Goal: Task Accomplishment & Management: Manage account settings

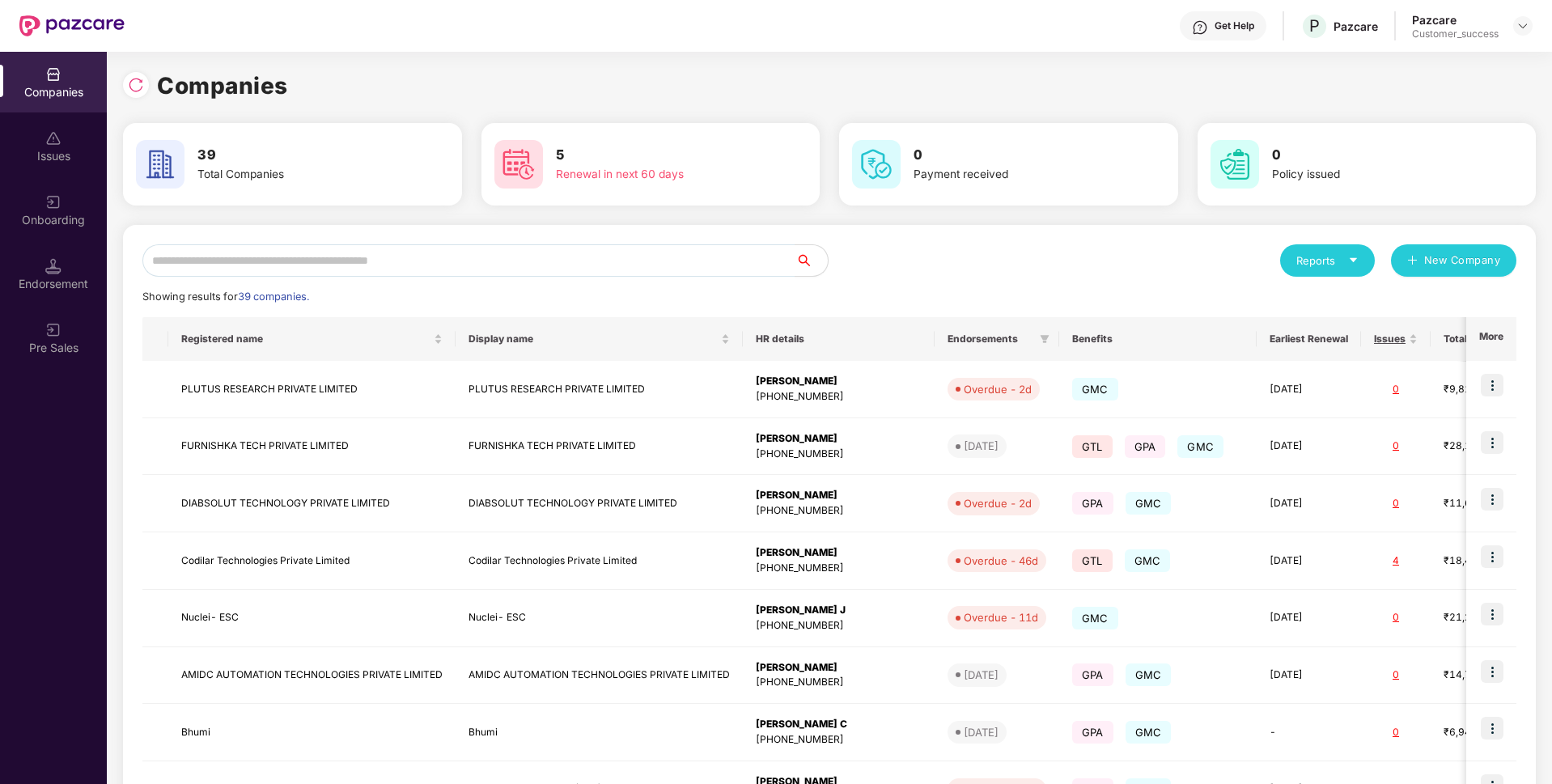
scroll to position [0, 2]
click at [402, 253] on input "text" at bounding box center [469, 260] width 653 height 33
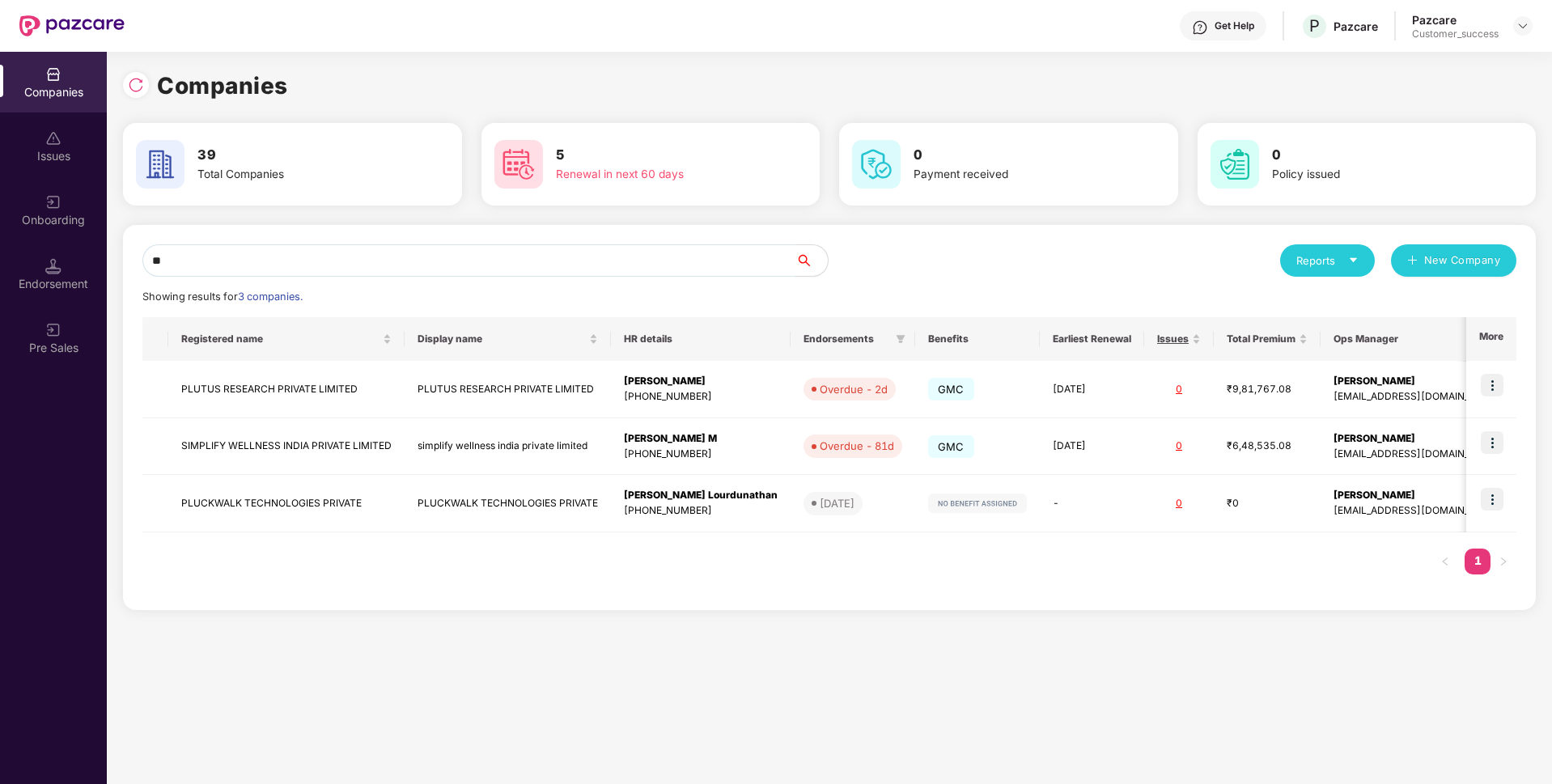
type input "*"
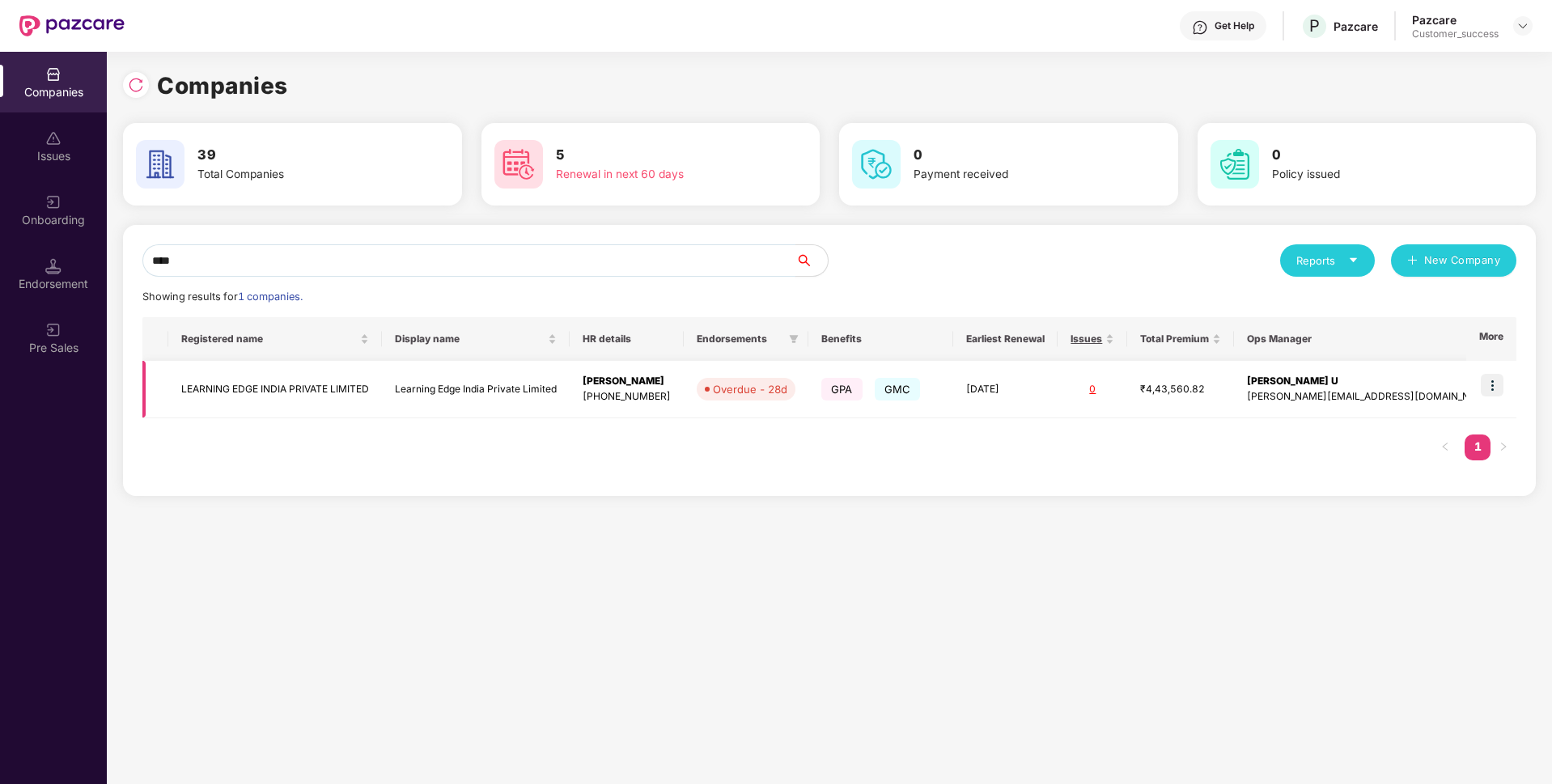
type input "****"
click at [1493, 383] on img at bounding box center [1492, 385] width 22 height 22
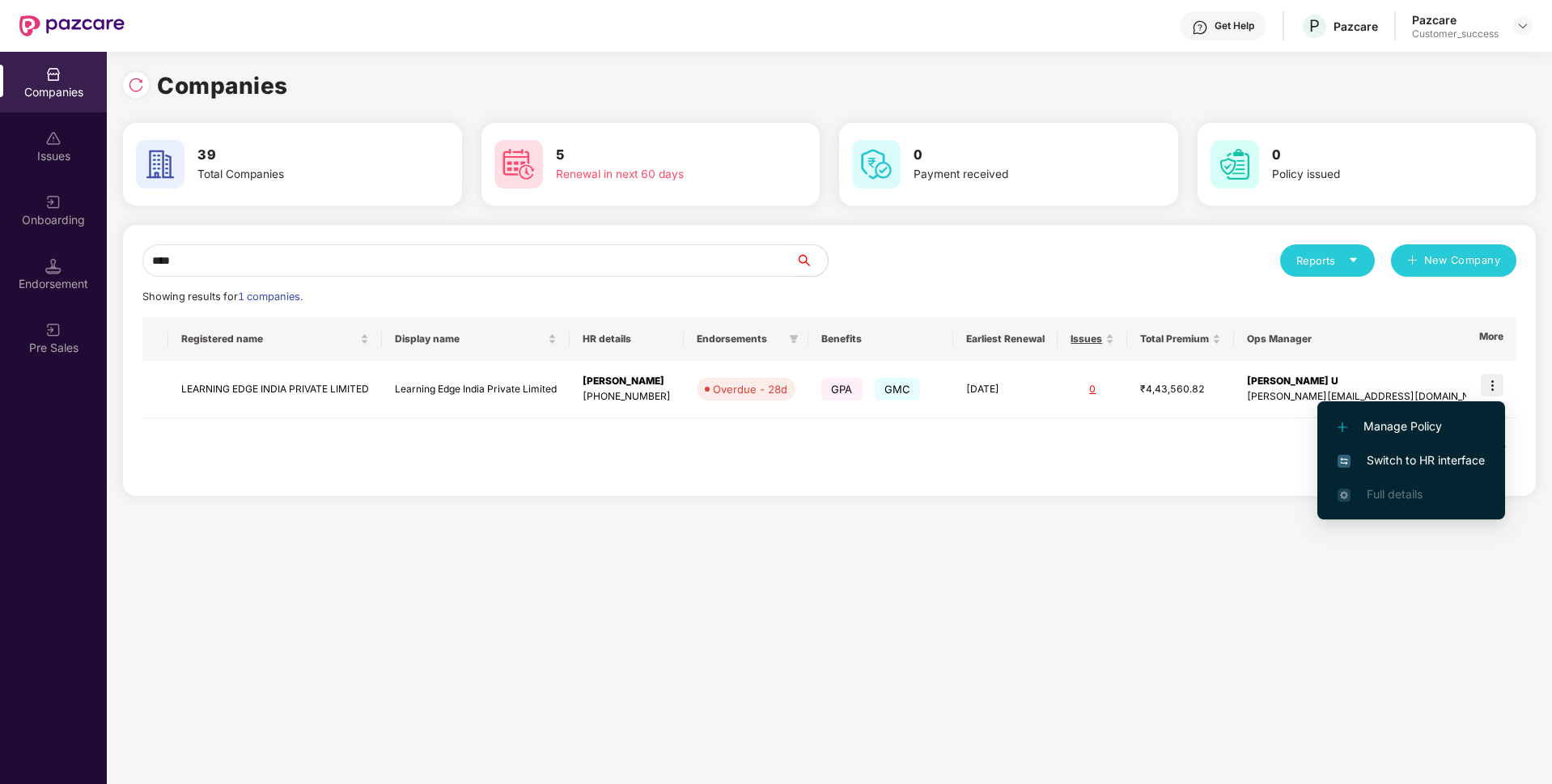
click at [1400, 452] on span "Switch to HR interface" at bounding box center [1411, 460] width 147 height 18
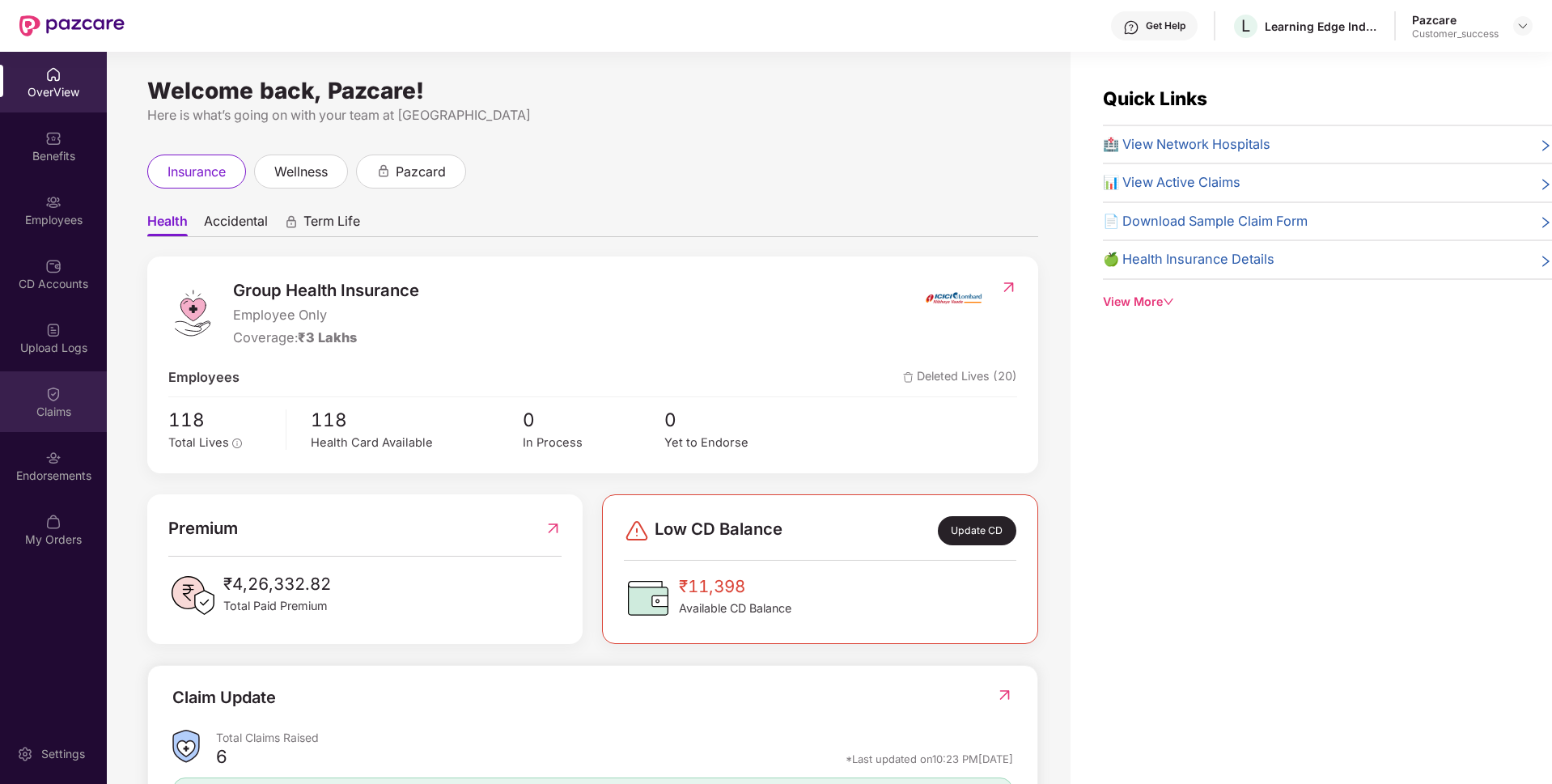
click at [10, 402] on div "Claims" at bounding box center [53, 401] width 107 height 61
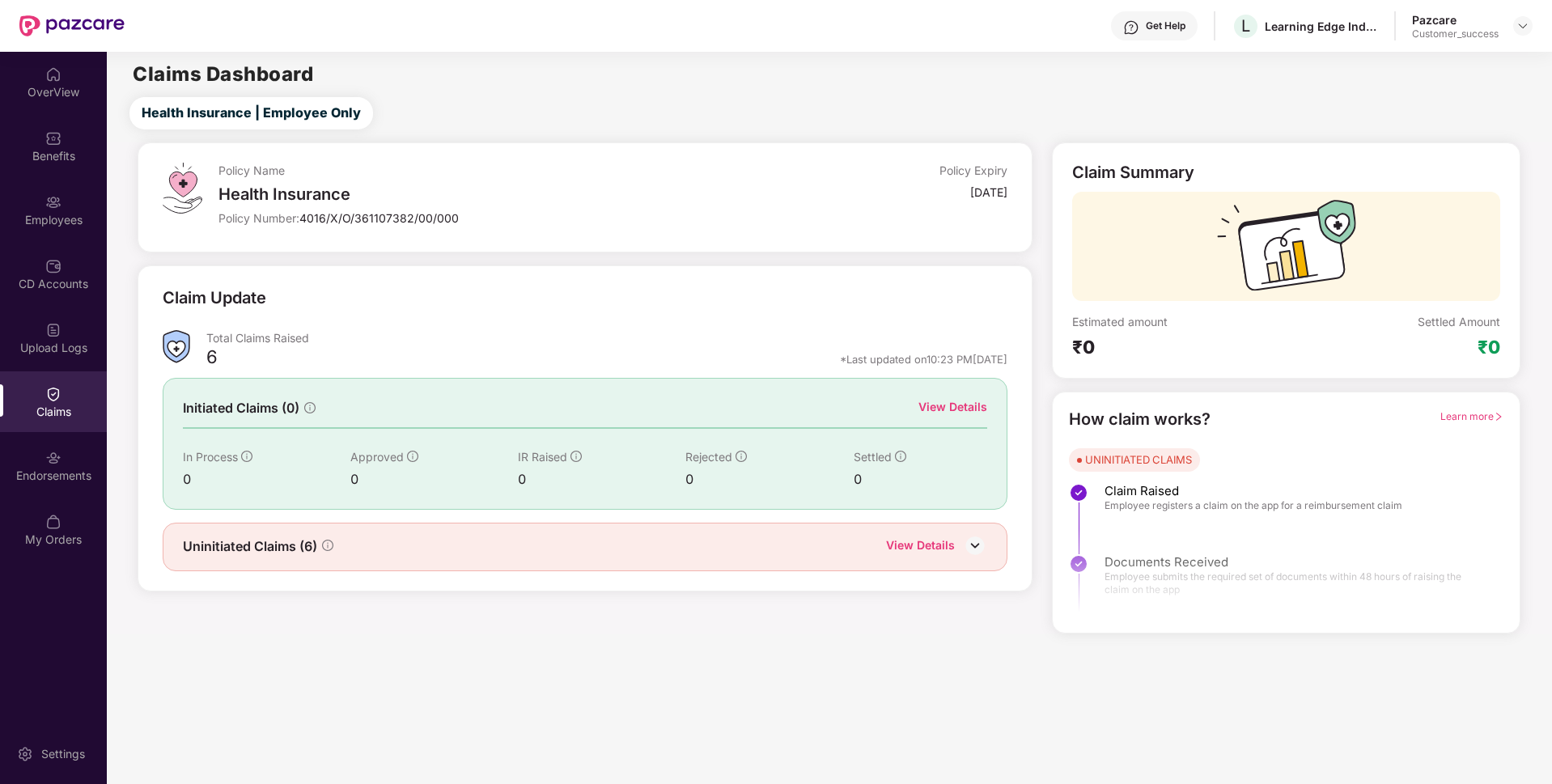
click at [984, 408] on div "View Details" at bounding box center [953, 407] width 69 height 18
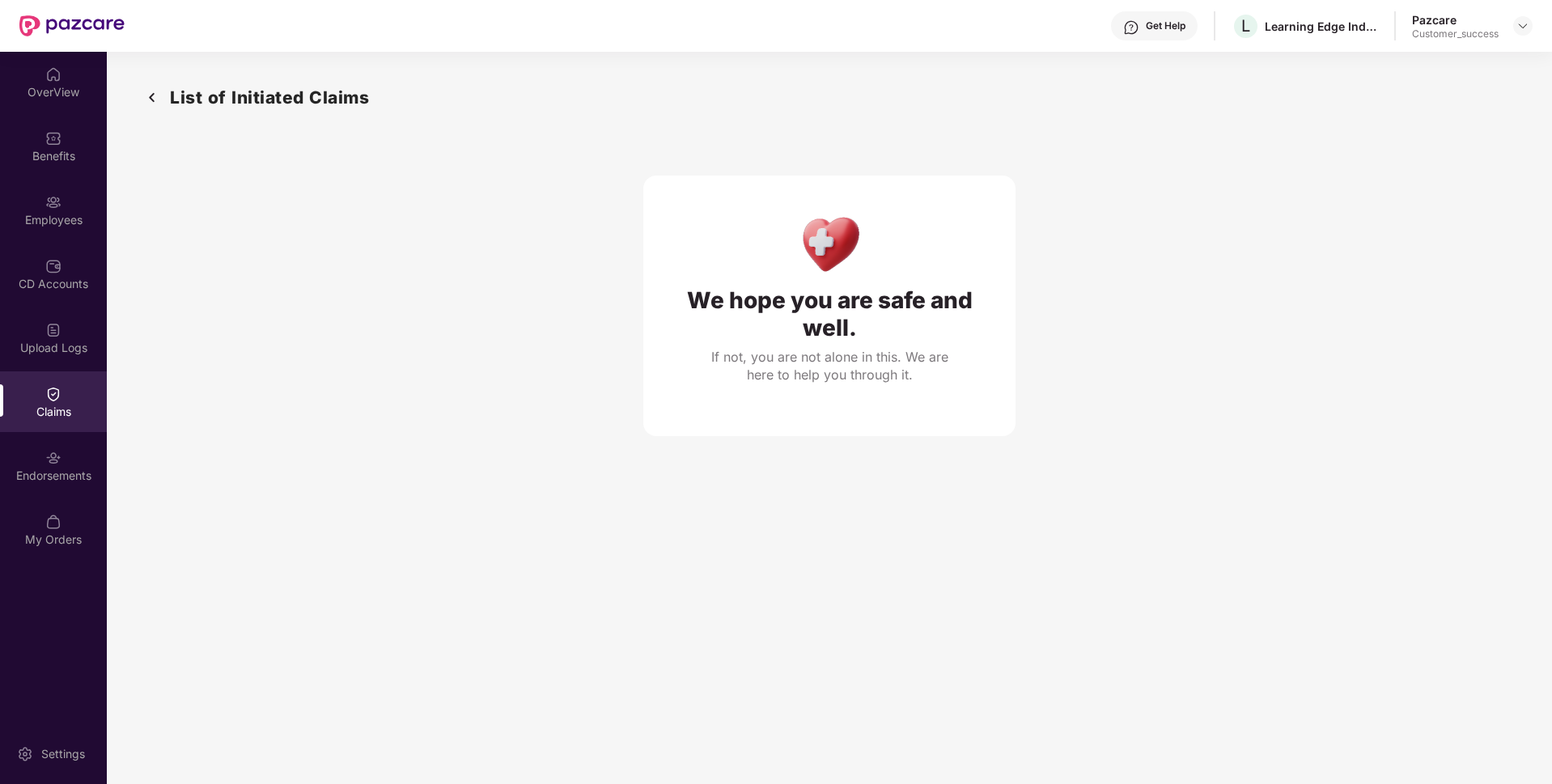
click at [53, 407] on div "Claims" at bounding box center [53, 412] width 107 height 16
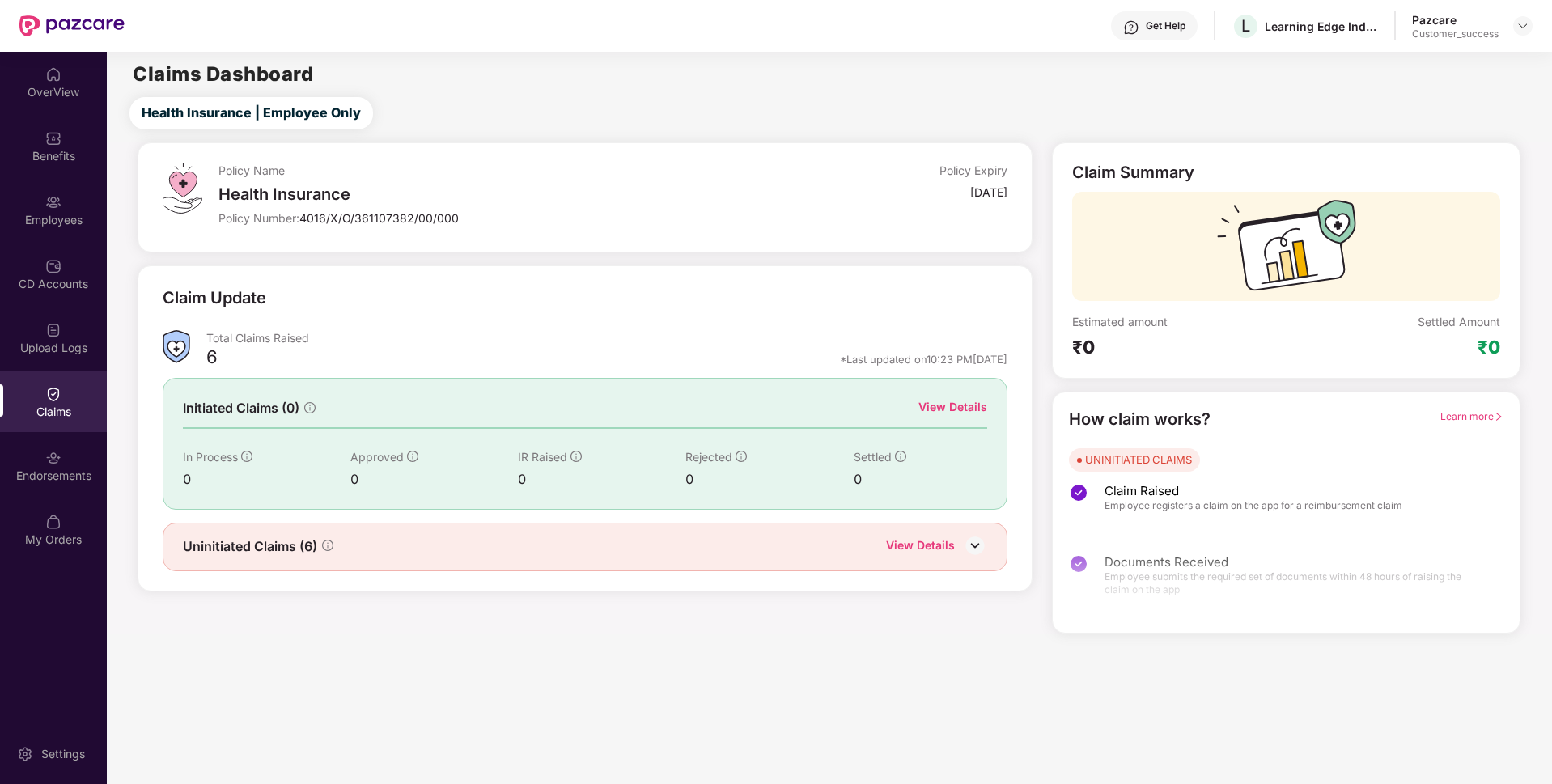
click at [951, 553] on div "View Details" at bounding box center [921, 547] width 69 height 21
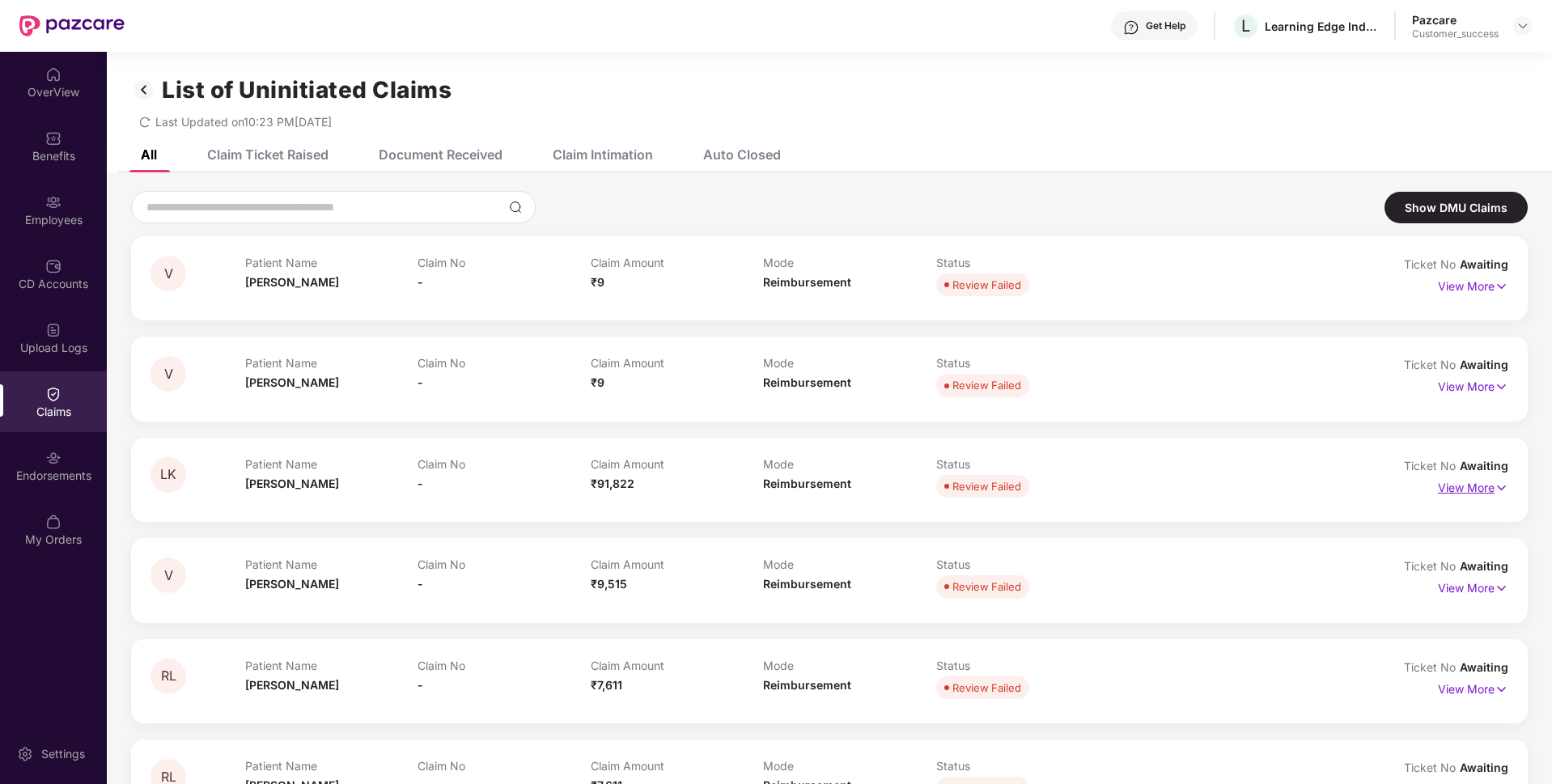
scroll to position [57, 0]
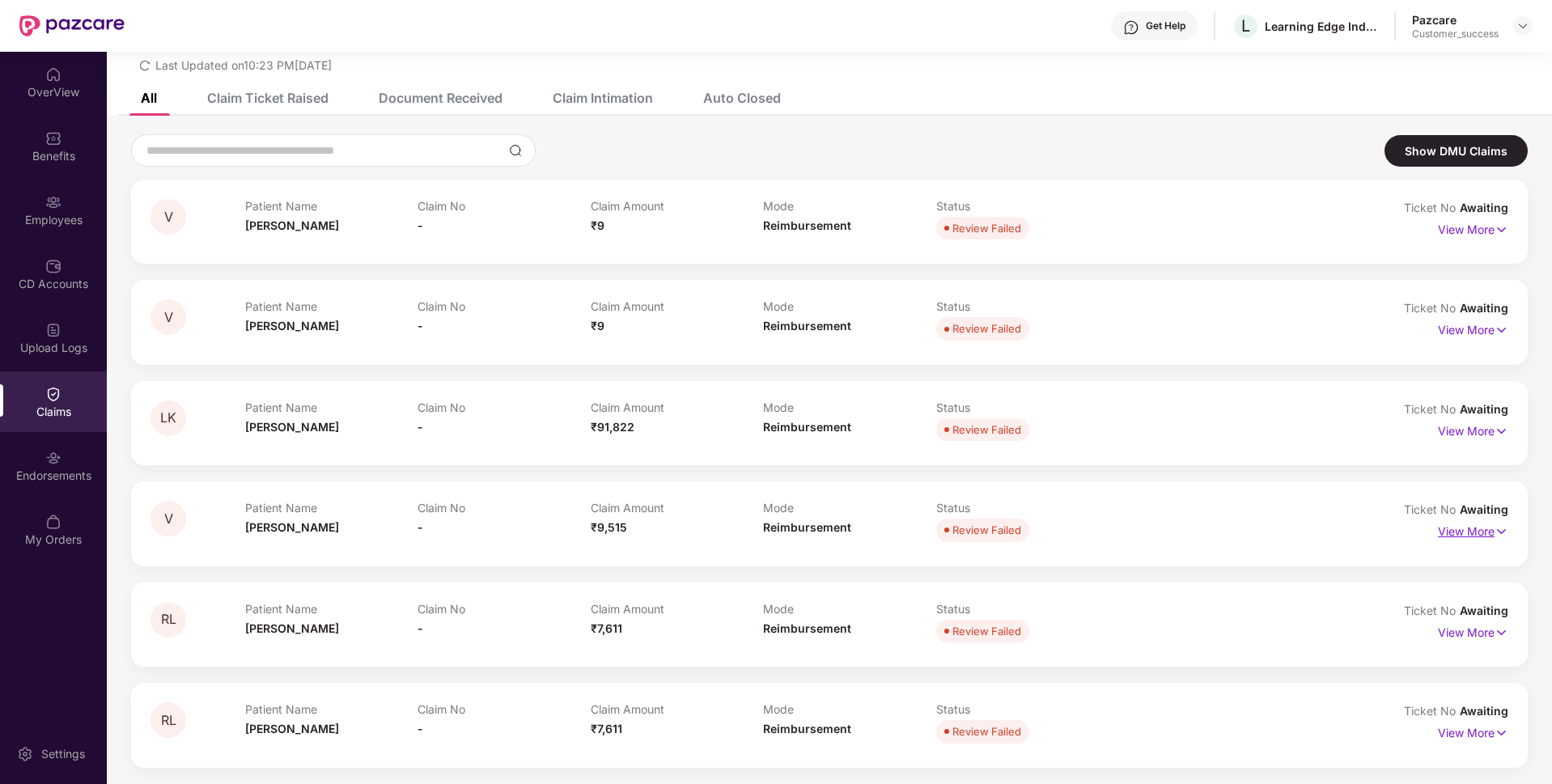
click at [1451, 538] on p "View More" at bounding box center [1473, 529] width 71 height 21
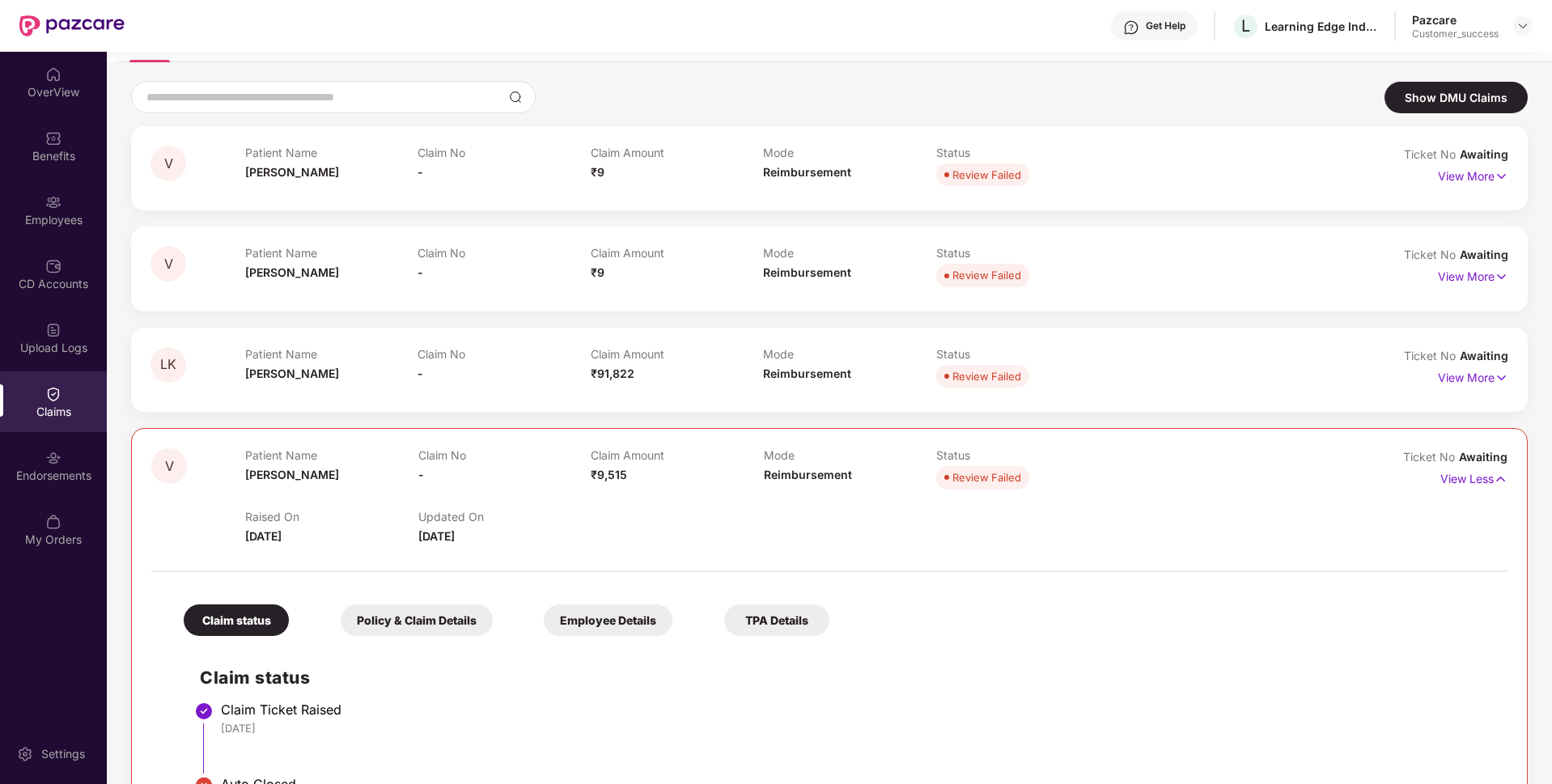
scroll to position [109, 0]
click at [1481, 271] on p "View More" at bounding box center [1473, 275] width 71 height 21
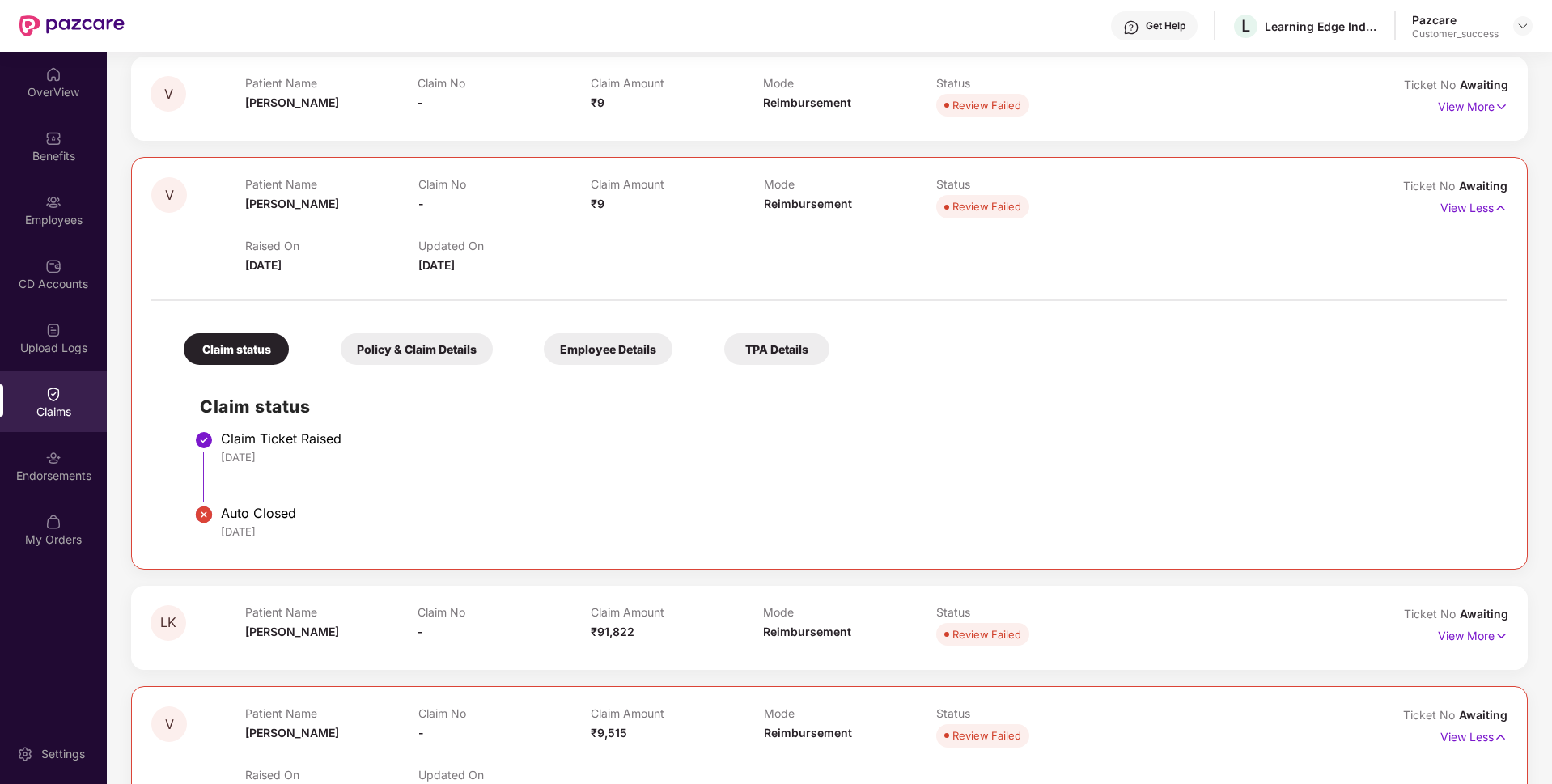
scroll to position [0, 0]
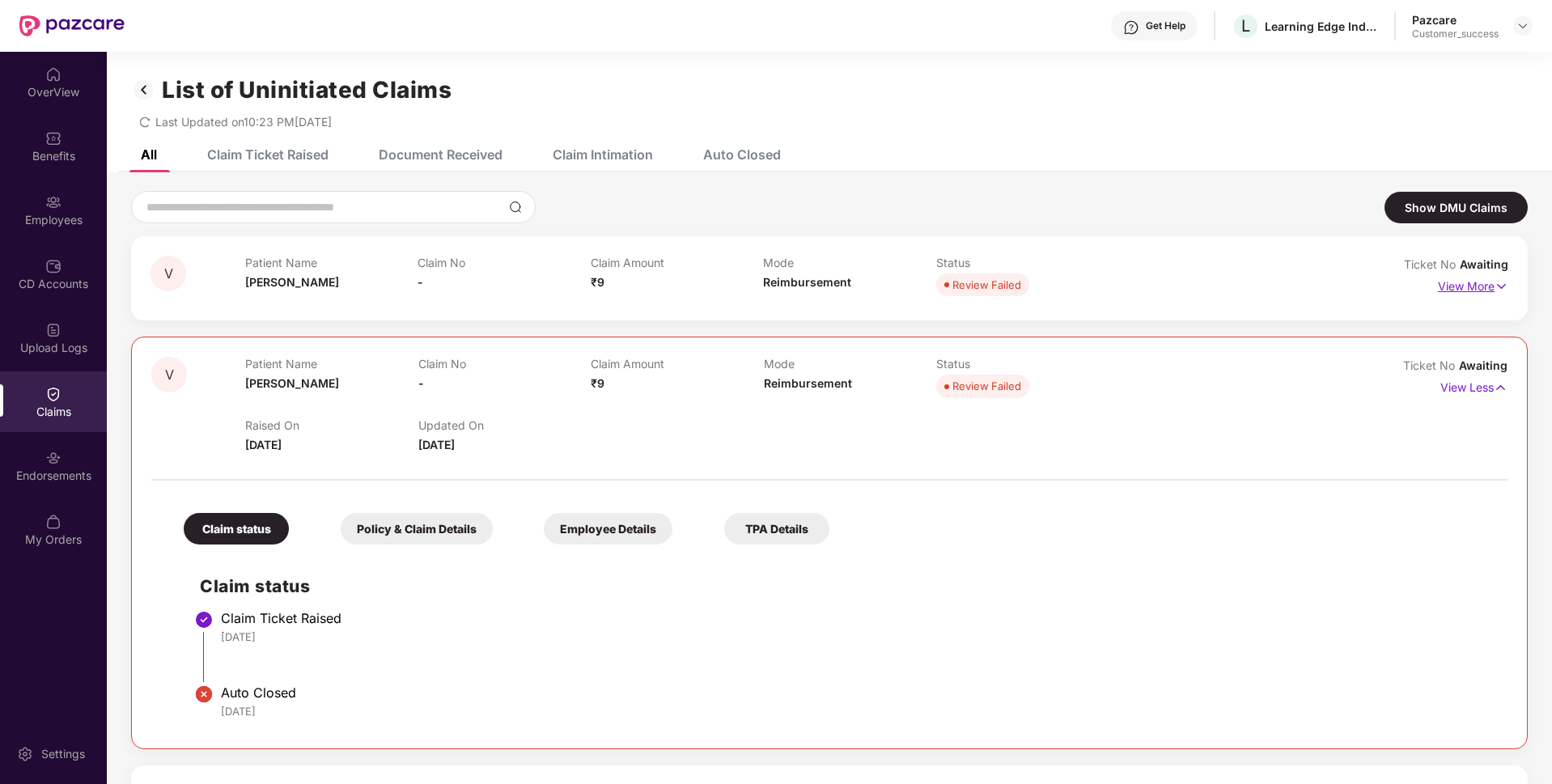
click at [1492, 289] on p "View More" at bounding box center [1473, 284] width 71 height 21
